Goal: Information Seeking & Learning: Learn about a topic

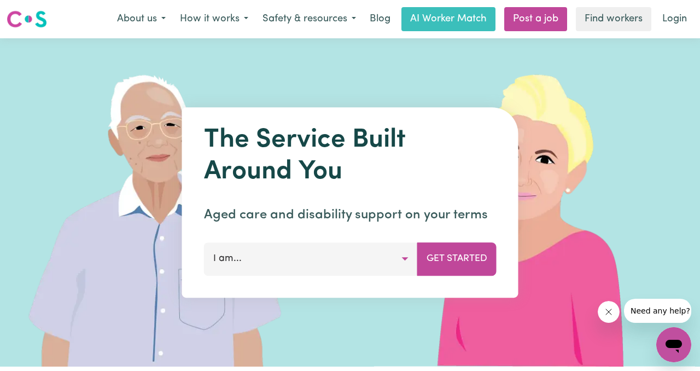
click at [321, 280] on div "The Service Built Around You Aged care and disability support on your terms I a…" at bounding box center [350, 202] width 336 height 190
click at [317, 264] on button "I am..." at bounding box center [311, 258] width 214 height 33
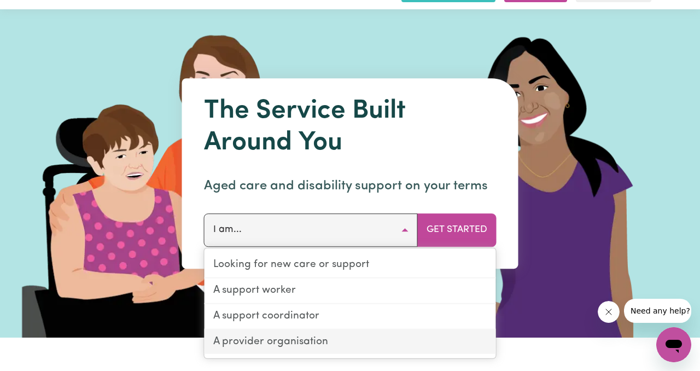
scroll to position [26, 0]
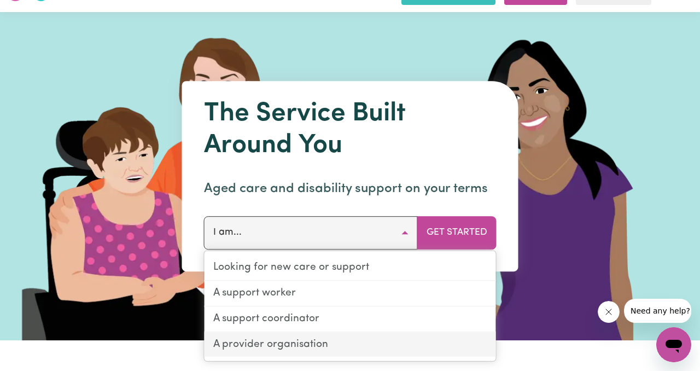
click at [311, 342] on link "A provider organisation" at bounding box center [351, 344] width 292 height 25
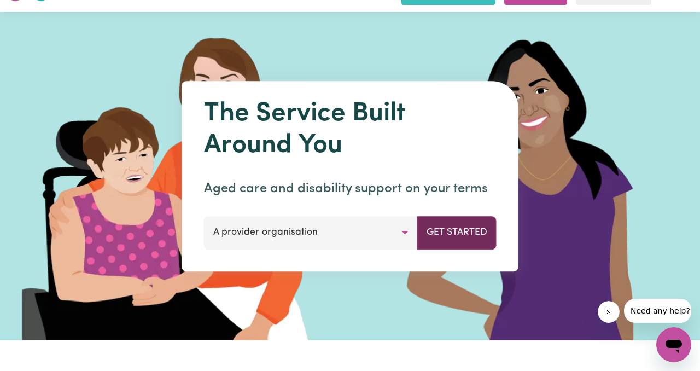
click at [440, 233] on button "Get Started" at bounding box center [456, 232] width 79 height 33
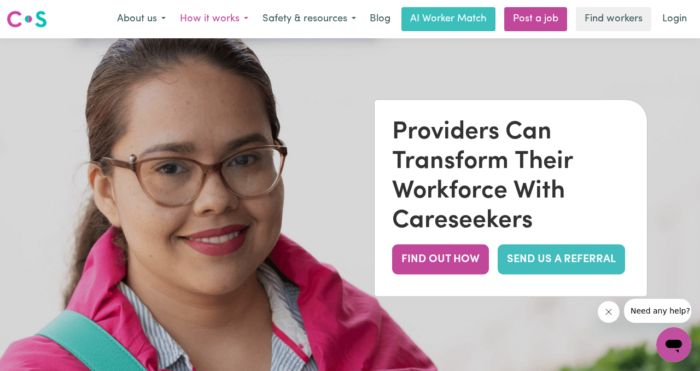
click at [228, 18] on button "How it works" at bounding box center [214, 19] width 83 height 23
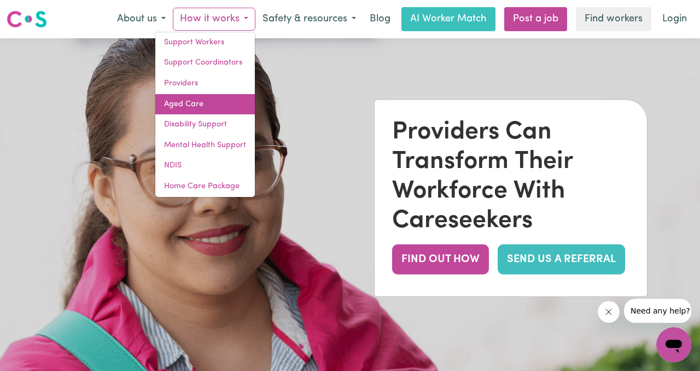
click at [202, 113] on link "Aged Care" at bounding box center [205, 104] width 100 height 21
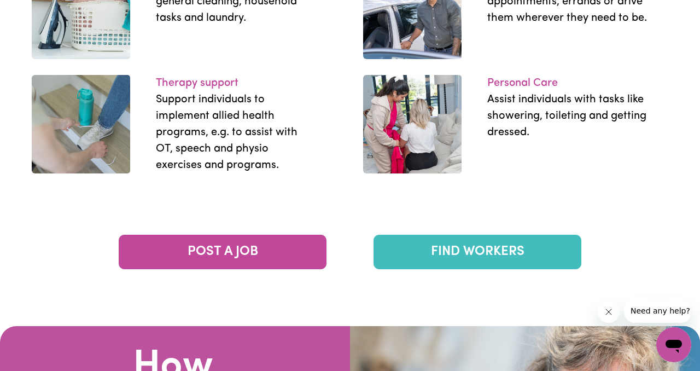
scroll to position [1706, 0]
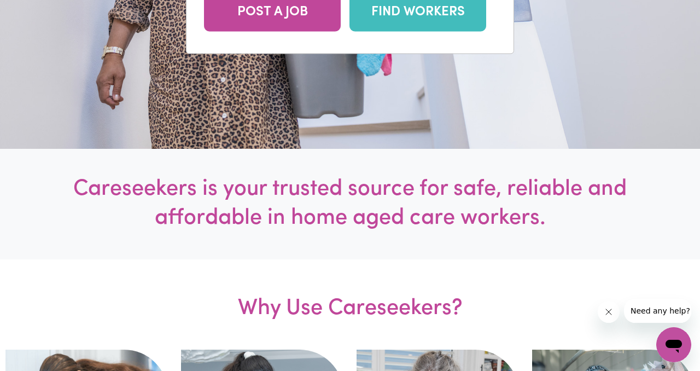
scroll to position [0, 0]
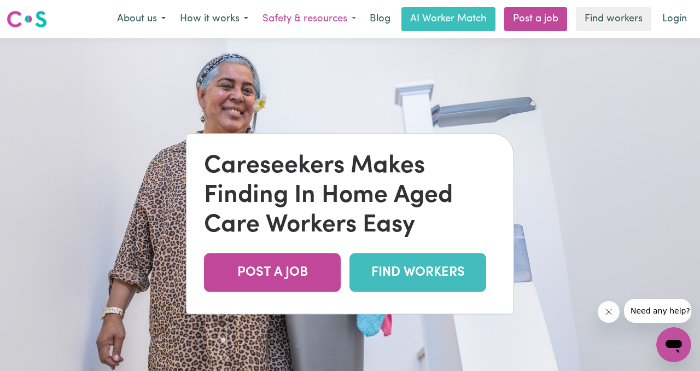
click at [344, 18] on button "Safety & resources" at bounding box center [309, 19] width 108 height 23
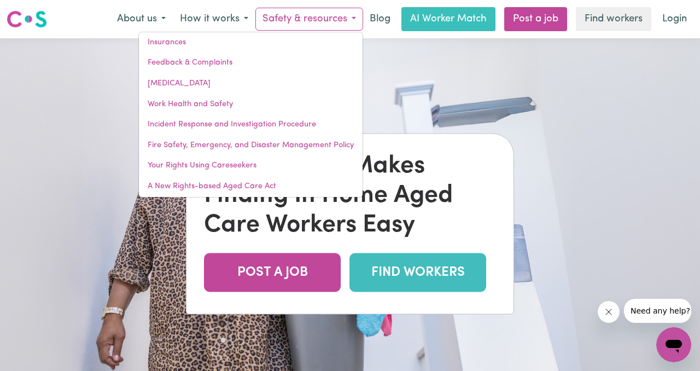
click at [392, 53] on img at bounding box center [350, 223] width 700 height 371
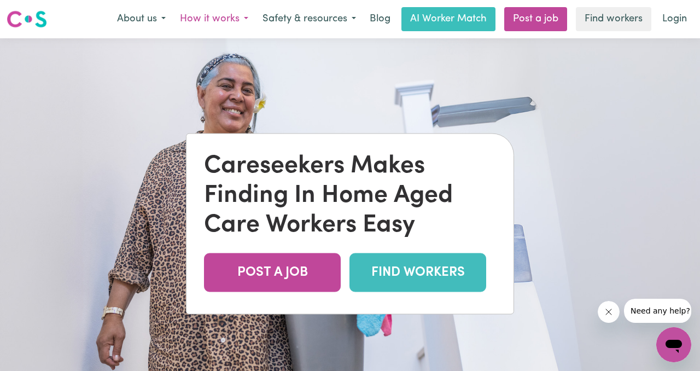
click at [212, 25] on button "How it works" at bounding box center [214, 19] width 83 height 23
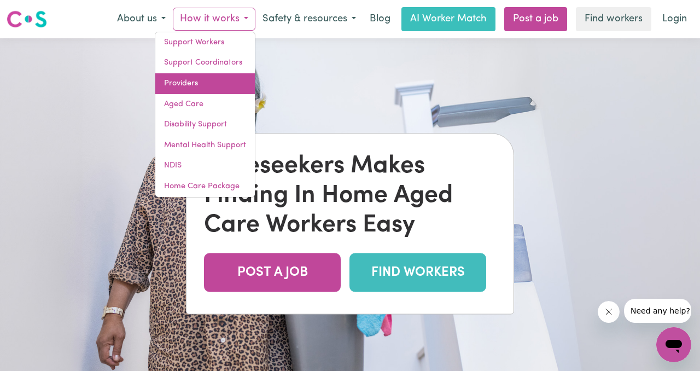
click at [197, 81] on link "Providers" at bounding box center [205, 83] width 100 height 21
